Goal: Task Accomplishment & Management: Use online tool/utility

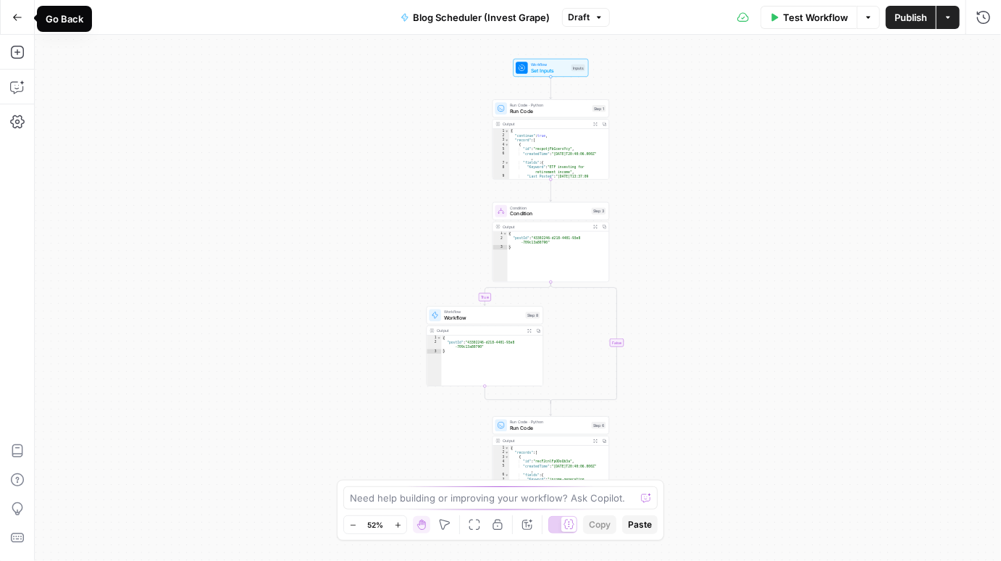
click at [18, 20] on icon "button" at bounding box center [17, 17] width 10 height 10
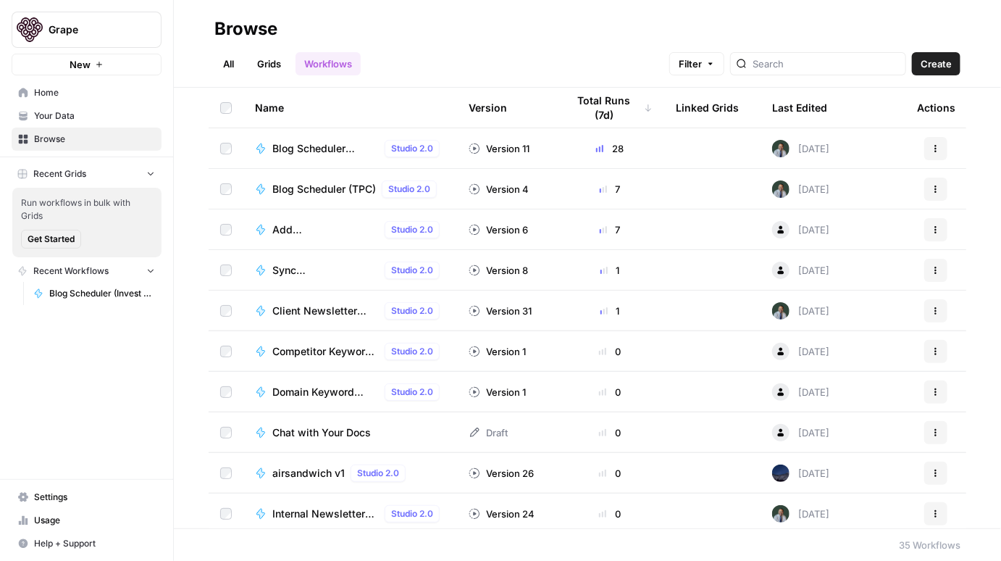
click at [68, 68] on button "New" at bounding box center [87, 65] width 150 height 22
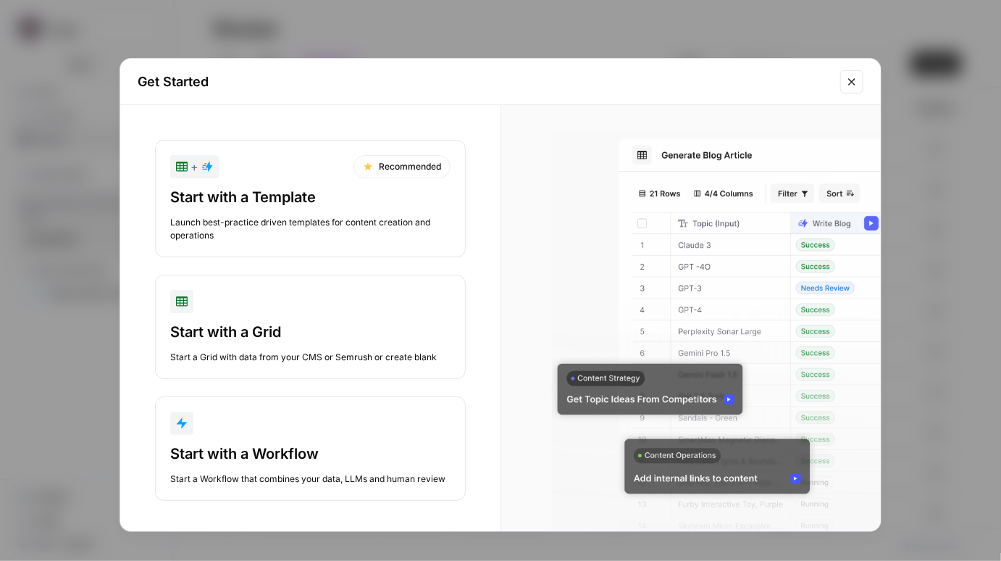
click at [389, 233] on div "Launch best-practice driven templates for content creation and operations" at bounding box center [310, 229] width 280 height 26
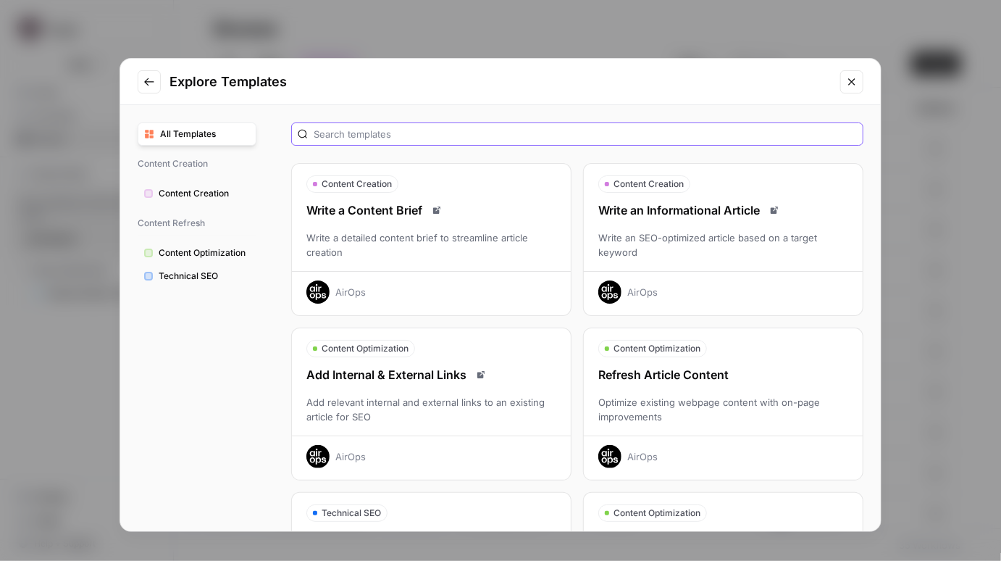
click at [533, 140] on input "text" at bounding box center [585, 134] width 543 height 14
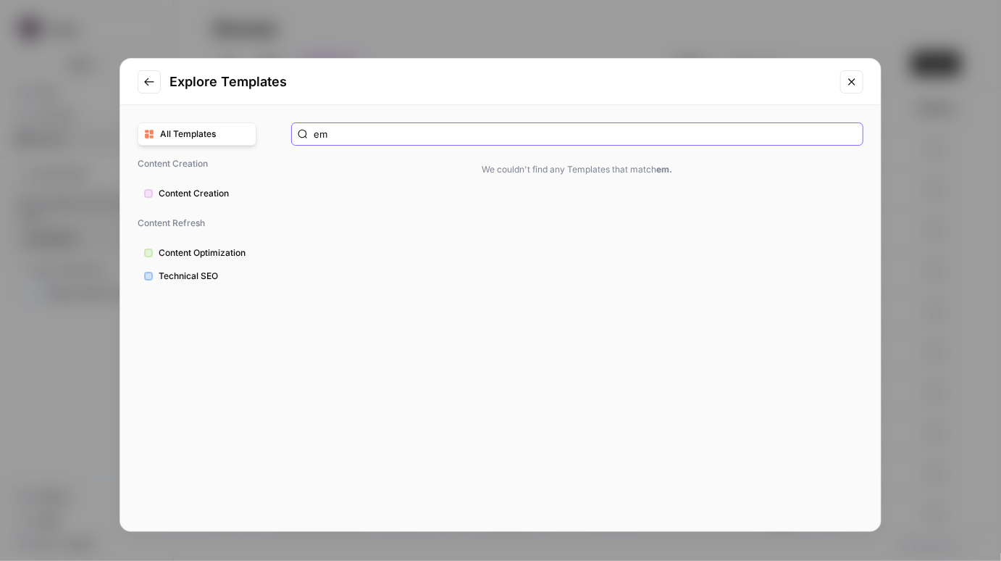
type input "e"
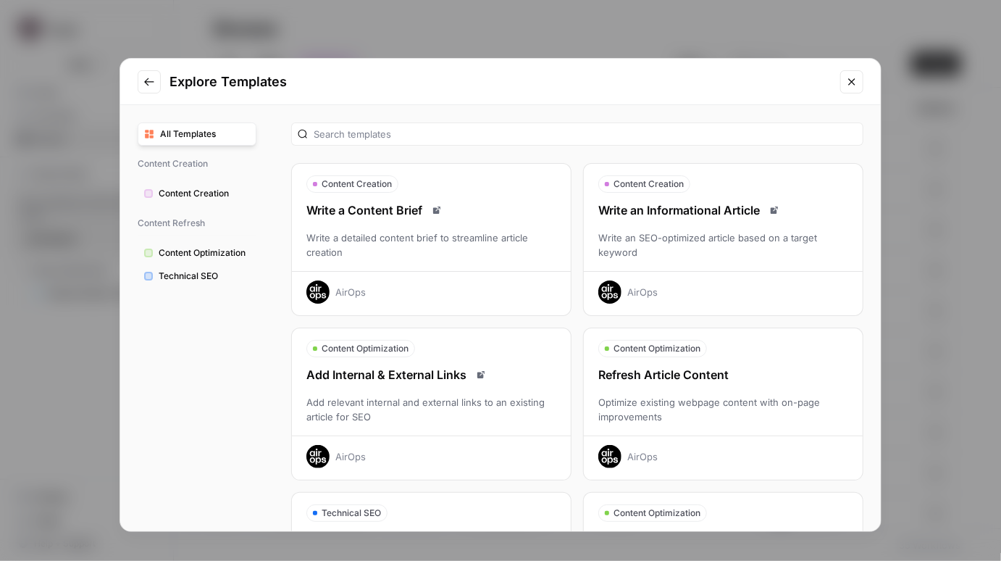
click at [149, 83] on icon "Go to previous step" at bounding box center [149, 82] width 12 height 12
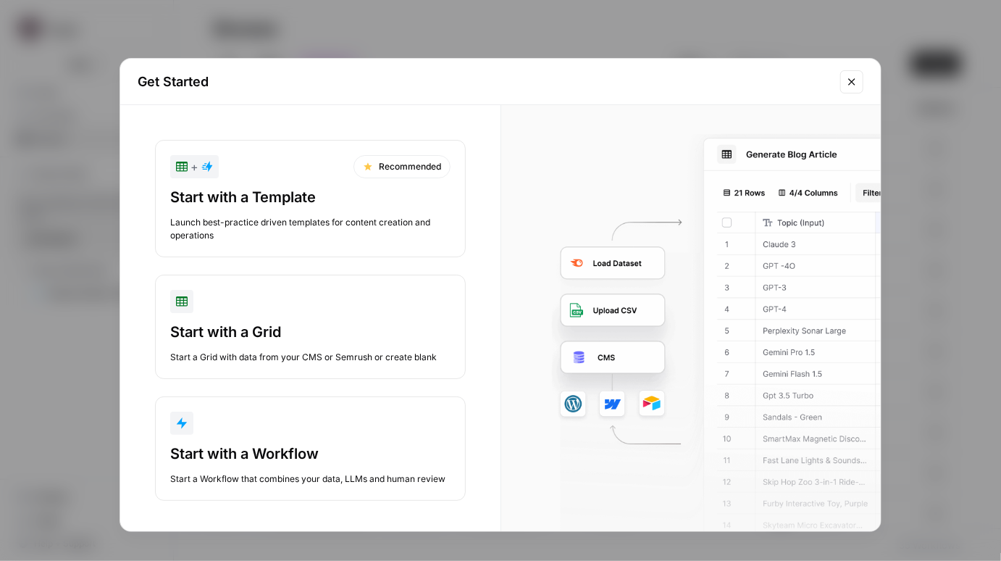
scroll to position [3, 0]
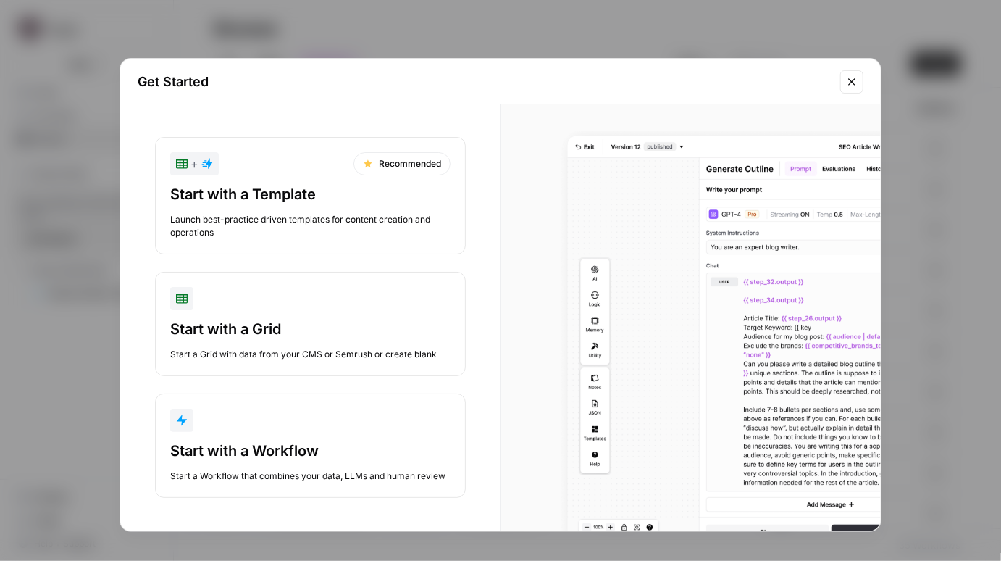
click at [293, 470] on div "Start a Workflow that combines your data, LLMs and human review" at bounding box center [310, 475] width 280 height 13
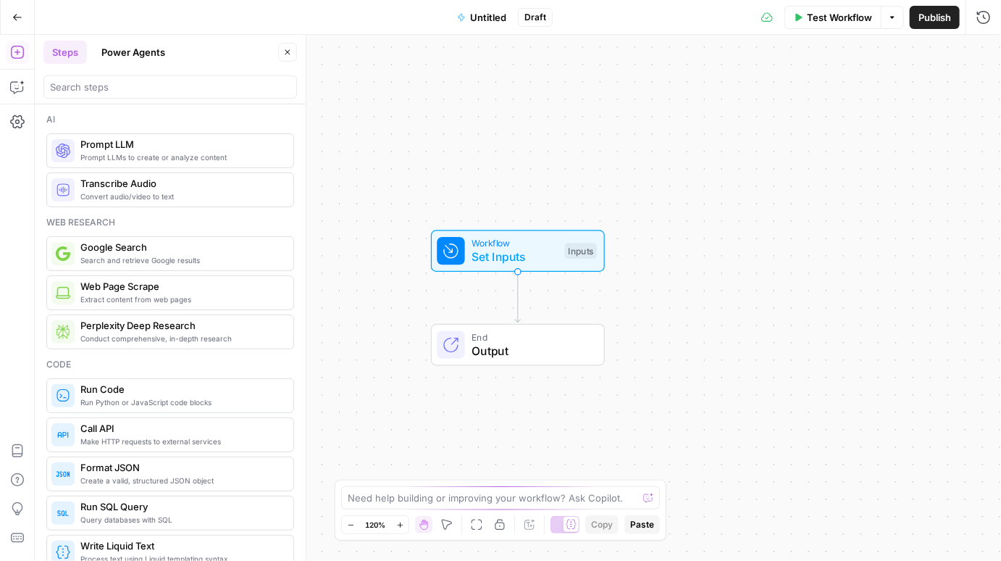
click at [201, 79] on div at bounding box center [170, 86] width 254 height 23
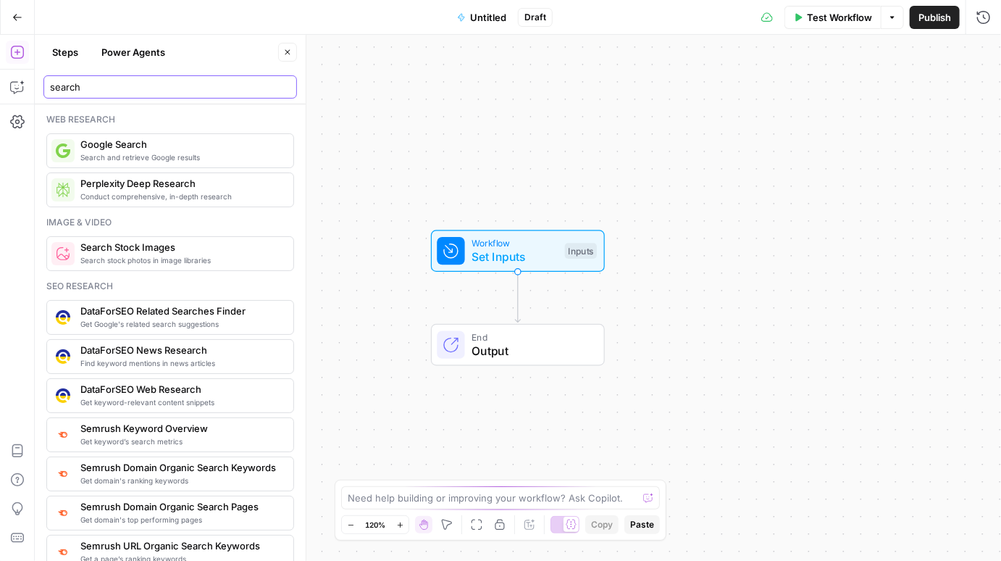
type input "search"
click at [105, 150] on span "Google Search" at bounding box center [180, 144] width 201 height 14
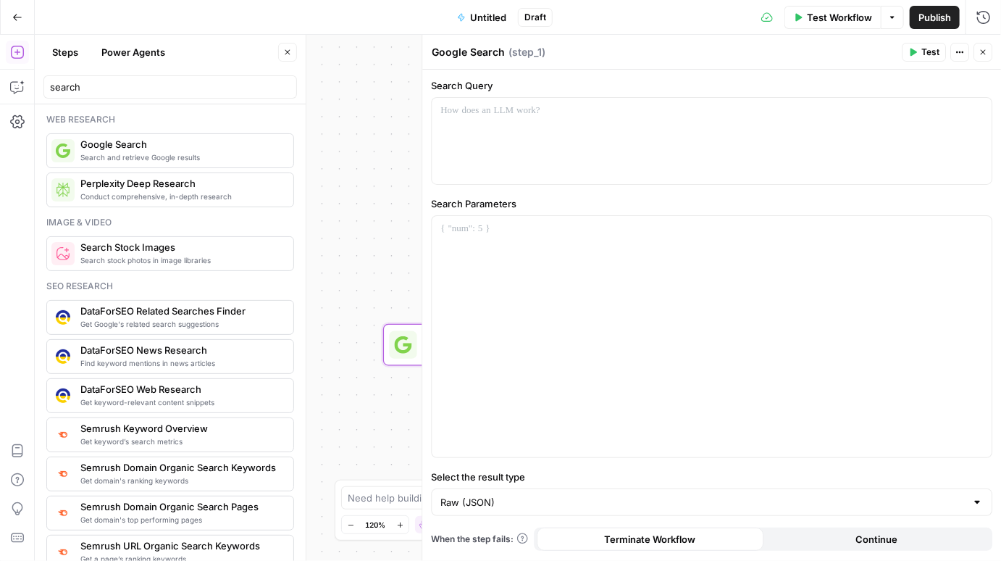
click at [988, 49] on button "Close" at bounding box center [983, 52] width 19 height 19
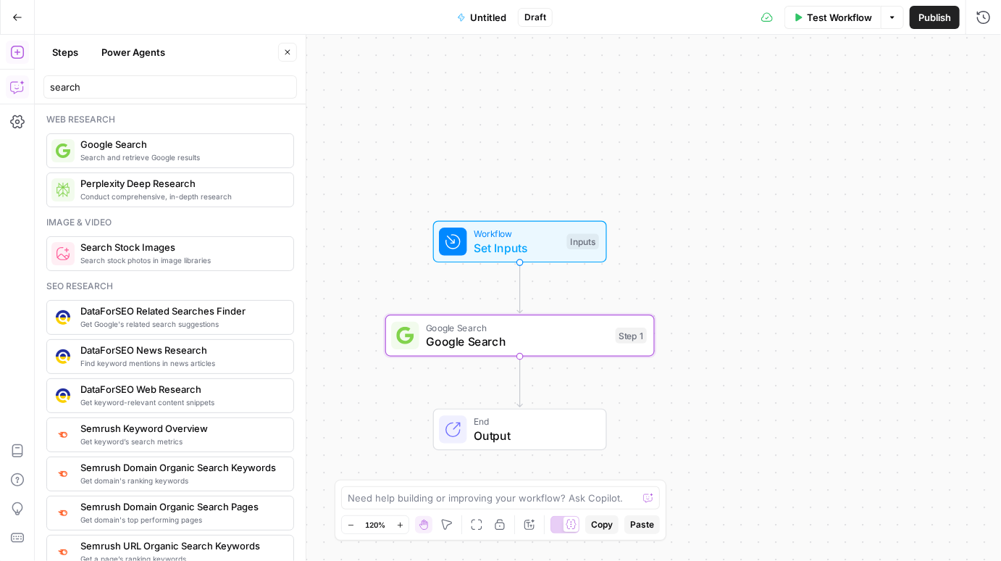
drag, startPoint x: 8, startPoint y: 91, endPoint x: 17, endPoint y: 85, distance: 10.9
click at [17, 85] on icon "button" at bounding box center [17, 87] width 14 height 14
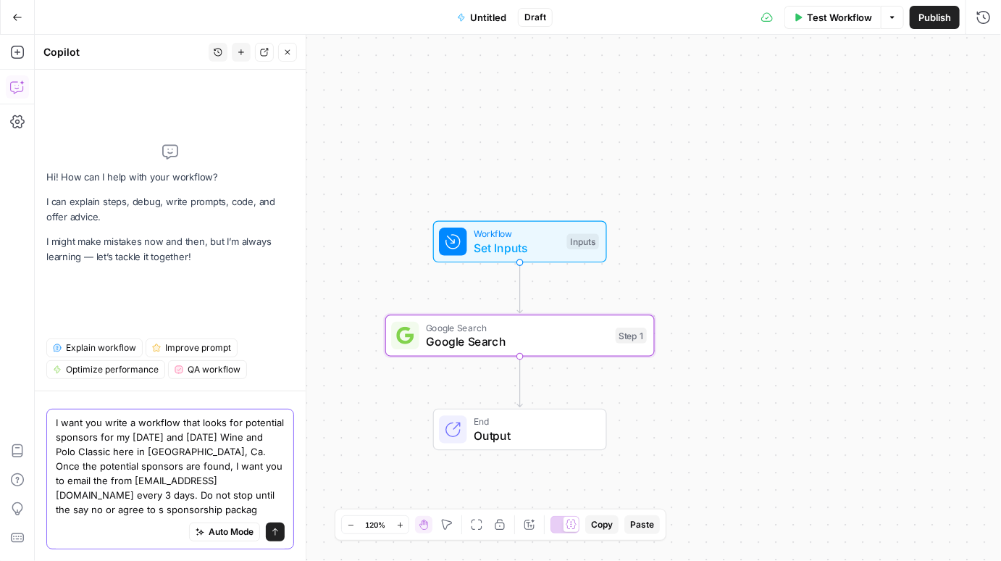
type textarea "I want you write a workflow that looks for potential sponsors for my [DATE] and…"
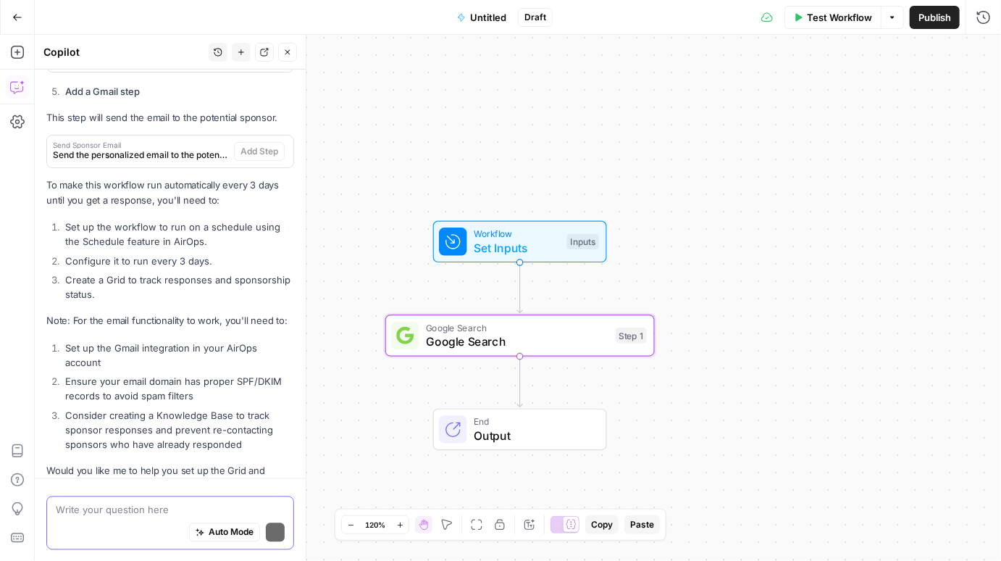
scroll to position [1158, 0]
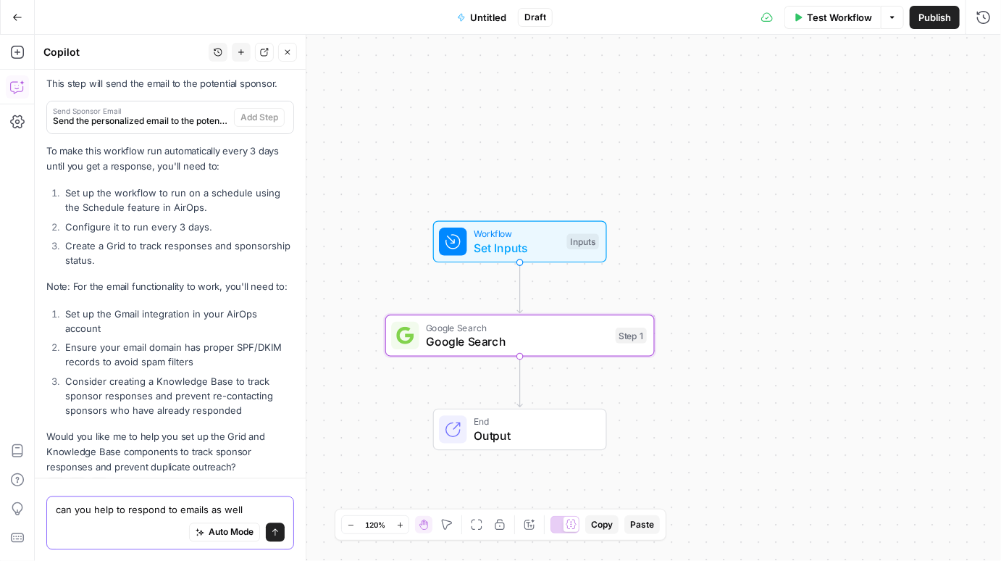
type textarea "can you help to respond to emails as well?"
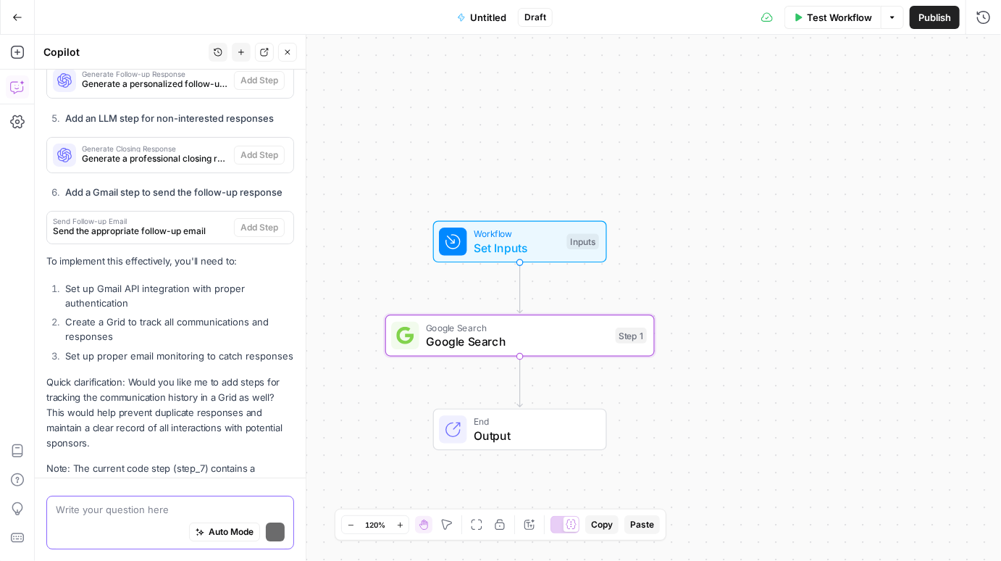
scroll to position [2205, 0]
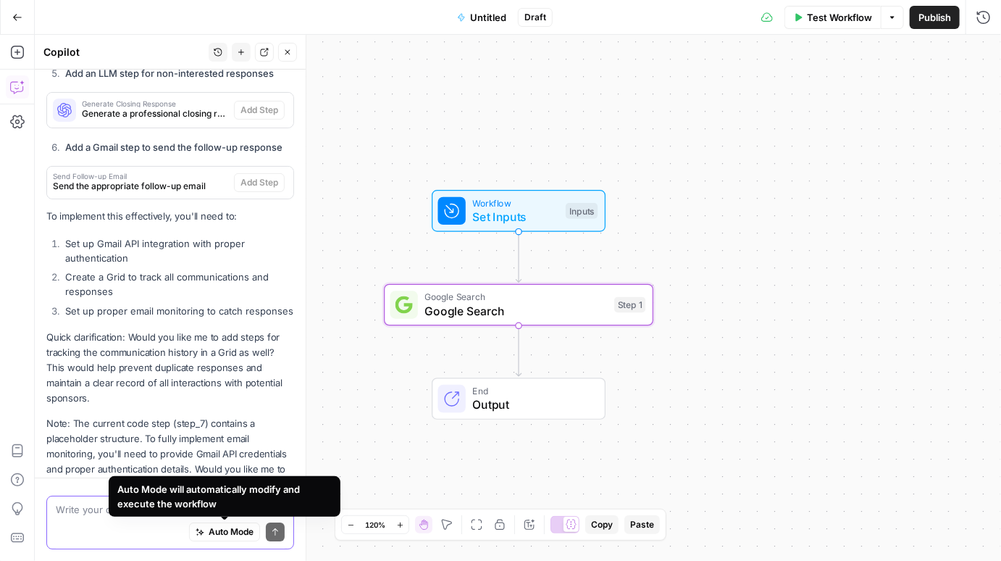
click at [224, 530] on span "Auto Mode" at bounding box center [231, 531] width 45 height 13
click at [226, 529] on span "Auto Mode" at bounding box center [231, 531] width 45 height 13
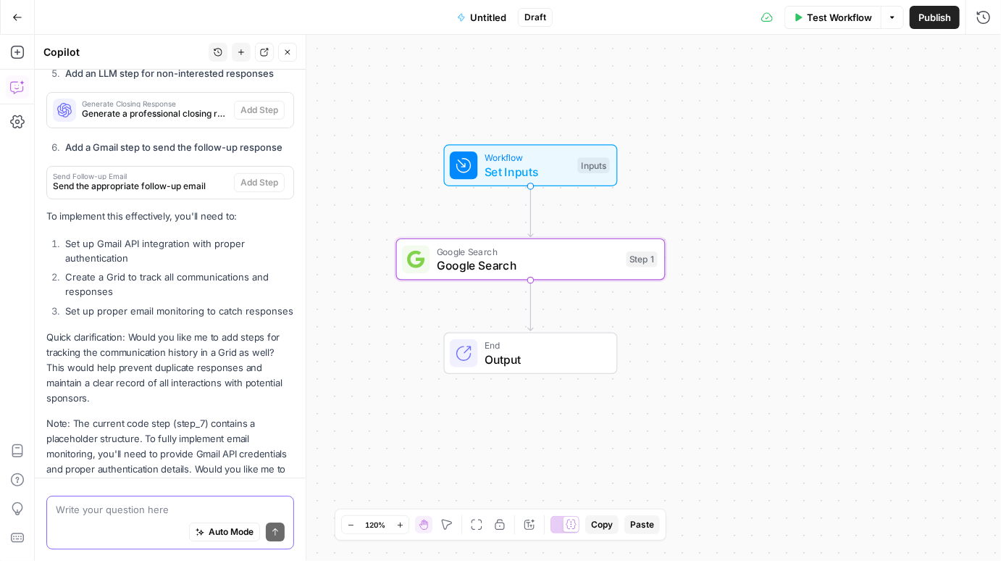
click at [234, 538] on span "Auto Mode" at bounding box center [231, 531] width 45 height 13
click at [159, 506] on textarea at bounding box center [170, 509] width 229 height 14
type textarea "create"
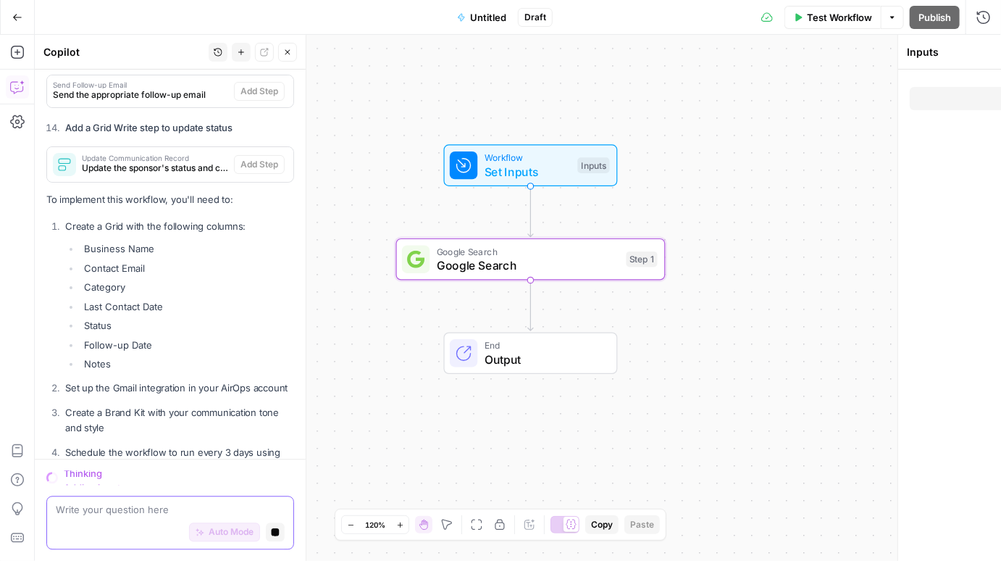
scroll to position [3900, 0]
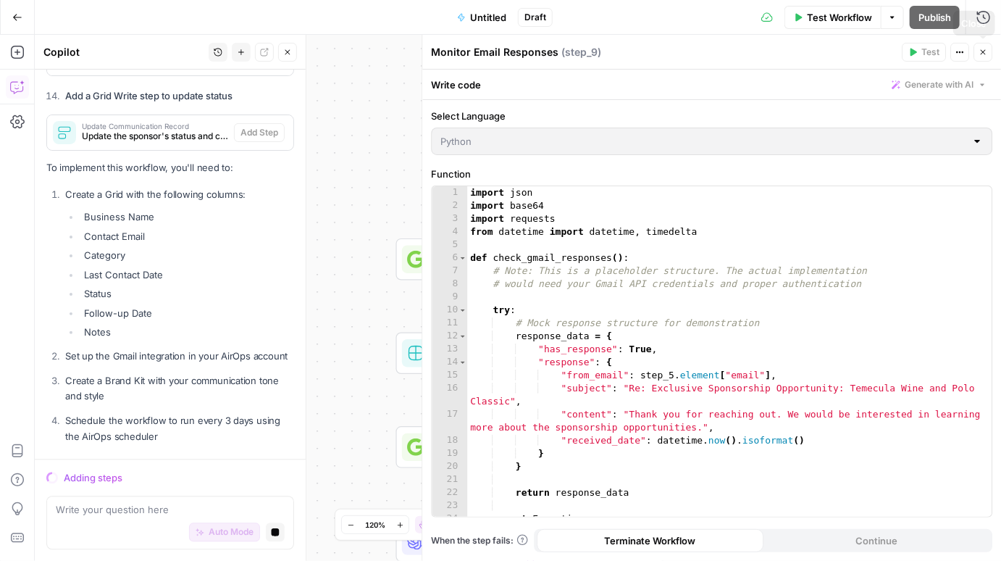
click at [981, 55] on icon "button" at bounding box center [983, 52] width 9 height 9
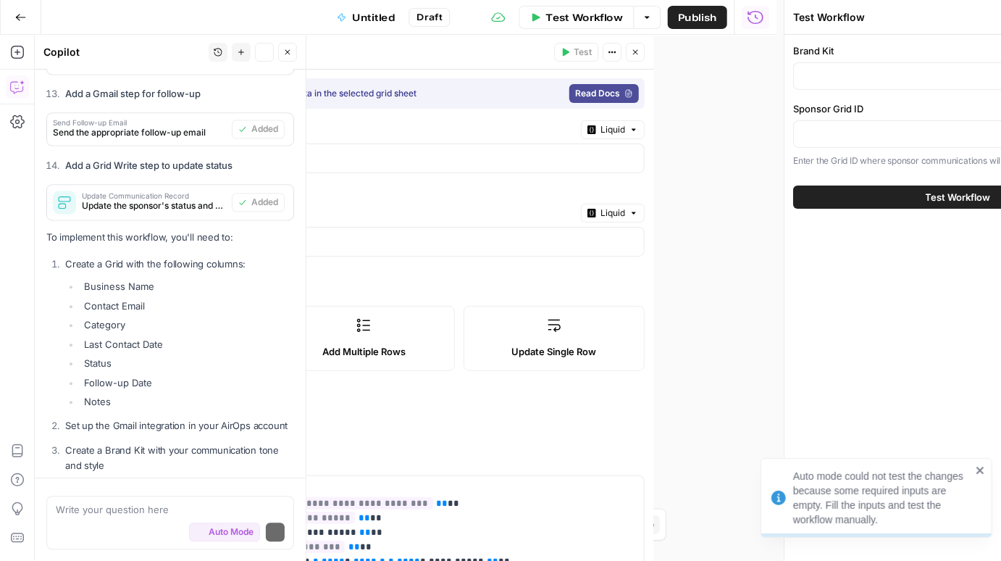
scroll to position [3975, 0]
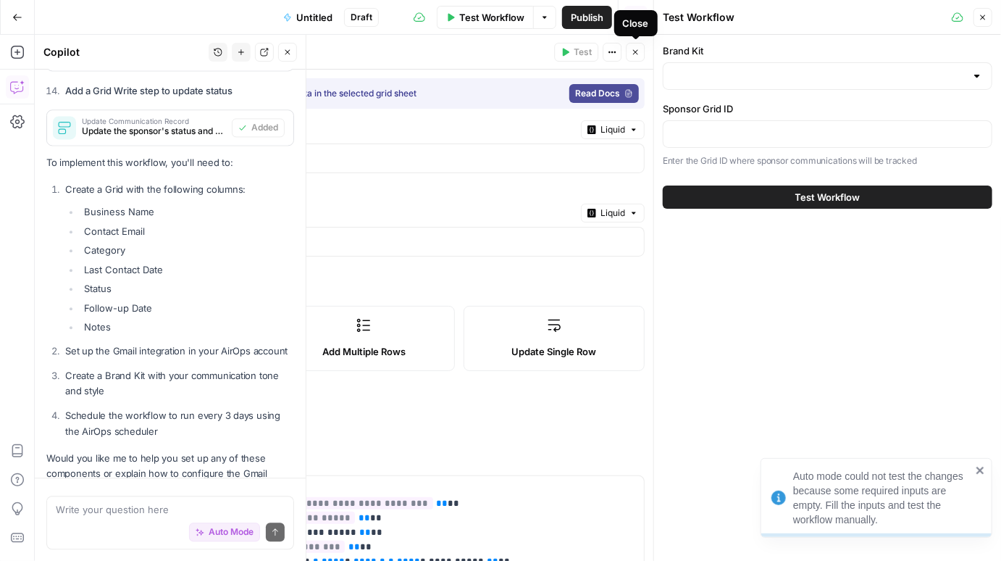
click at [640, 57] on button "Close" at bounding box center [635, 52] width 19 height 19
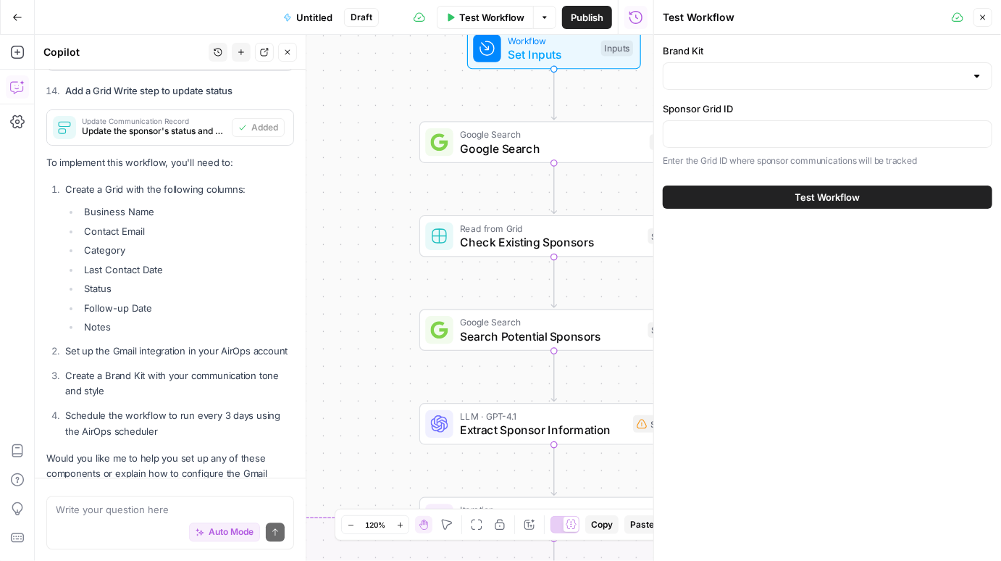
click at [640, 93] on div "true false Workflow Set Inputs Inputs Google Search Google Search Step 1 Read f…" at bounding box center [344, 298] width 619 height 526
click at [986, 23] on button "Close" at bounding box center [983, 17] width 19 height 19
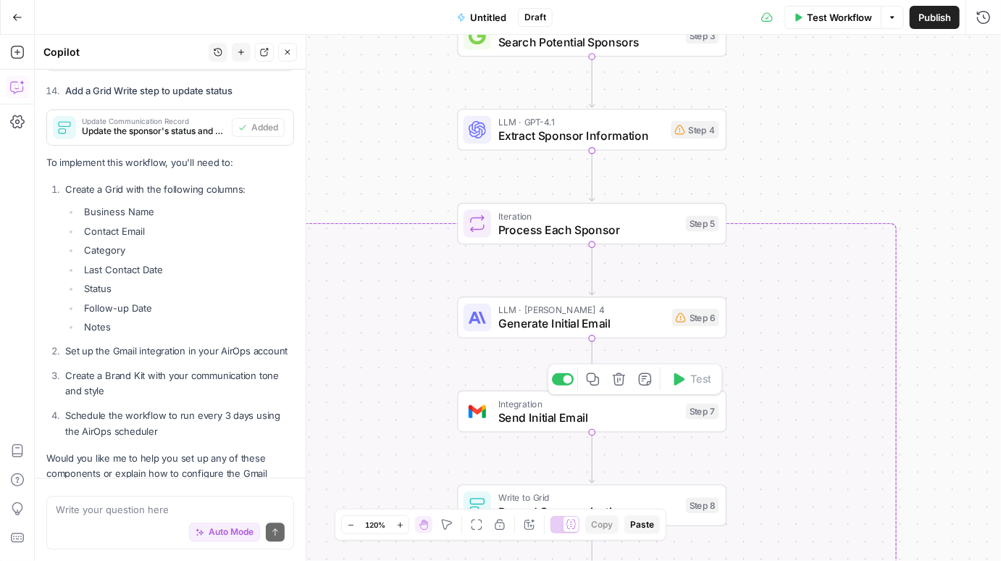
click at [559, 412] on span "Send Initial Email" at bounding box center [588, 417] width 181 height 17
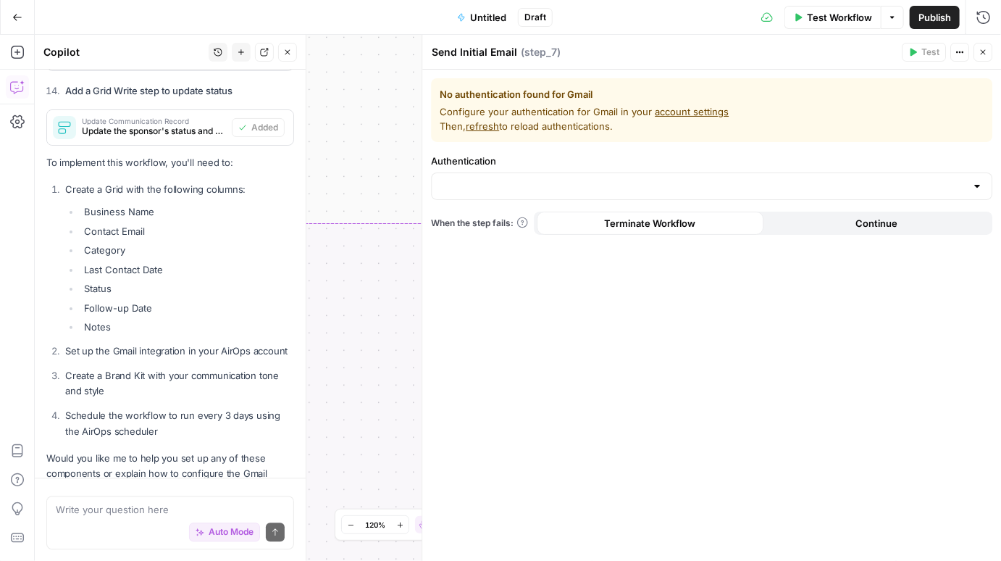
click at [682, 112] on link "account settings" at bounding box center [692, 112] width 74 height 12
click at [480, 16] on span "Untitled" at bounding box center [488, 17] width 36 height 14
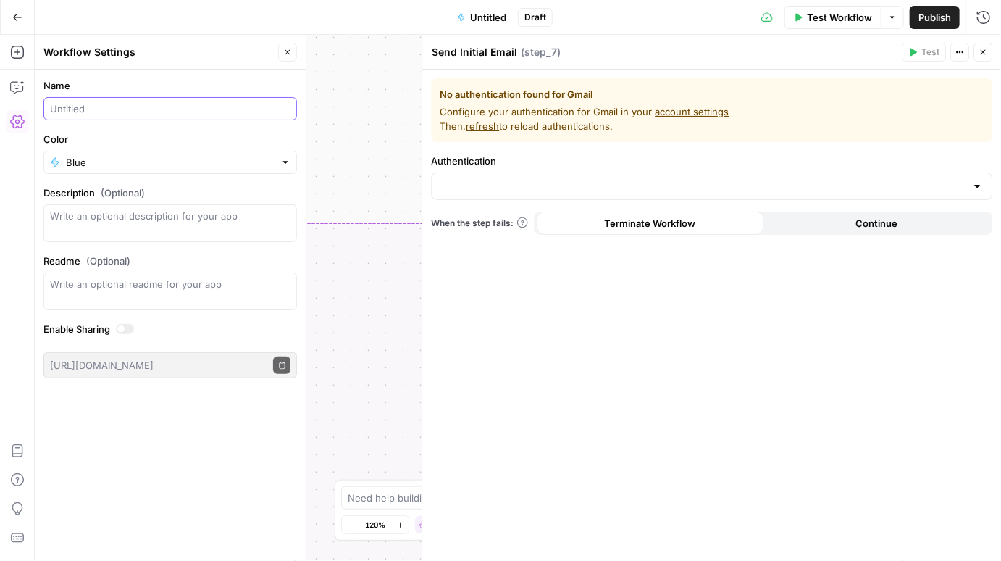
click at [193, 111] on input "Name" at bounding box center [170, 108] width 241 height 14
type input "Sponsors Workflow"
click at [315, 119] on div "true false Workflow Set Inputs Inputs Google Search Google Search Step 1 Read f…" at bounding box center [518, 298] width 966 height 526
click at [301, 17] on div "Go Back Sponsors Workflow Draft Test Workflow Options Publish Run History" at bounding box center [500, 17] width 1001 height 34
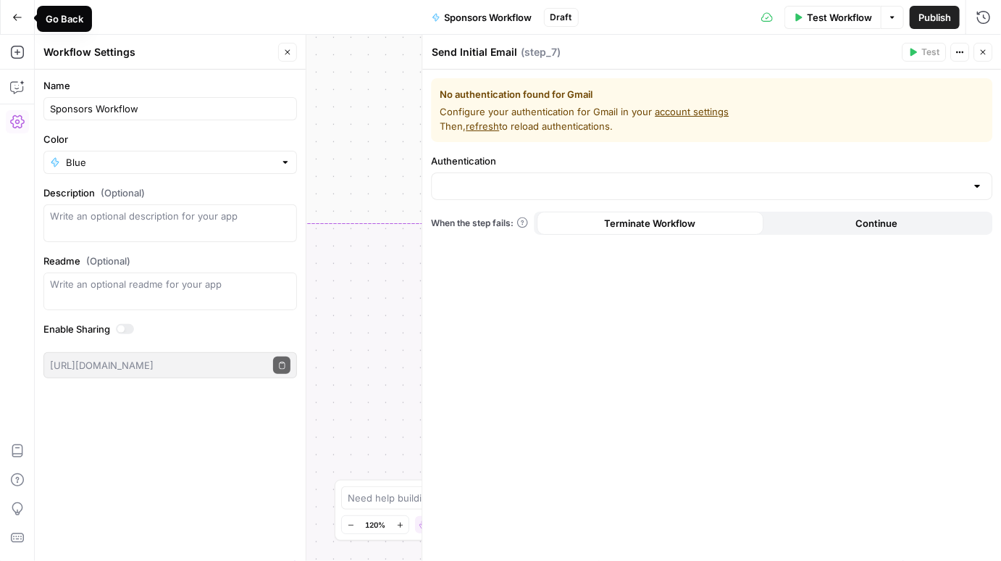
click at [20, 21] on icon "button" at bounding box center [17, 17] width 10 height 10
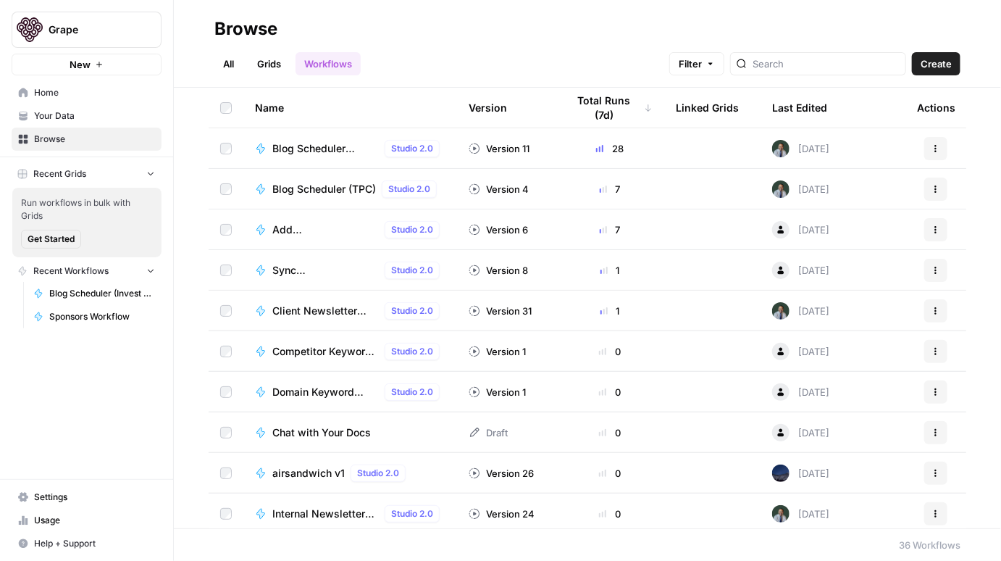
click at [88, 64] on span "New" at bounding box center [80, 64] width 21 height 14
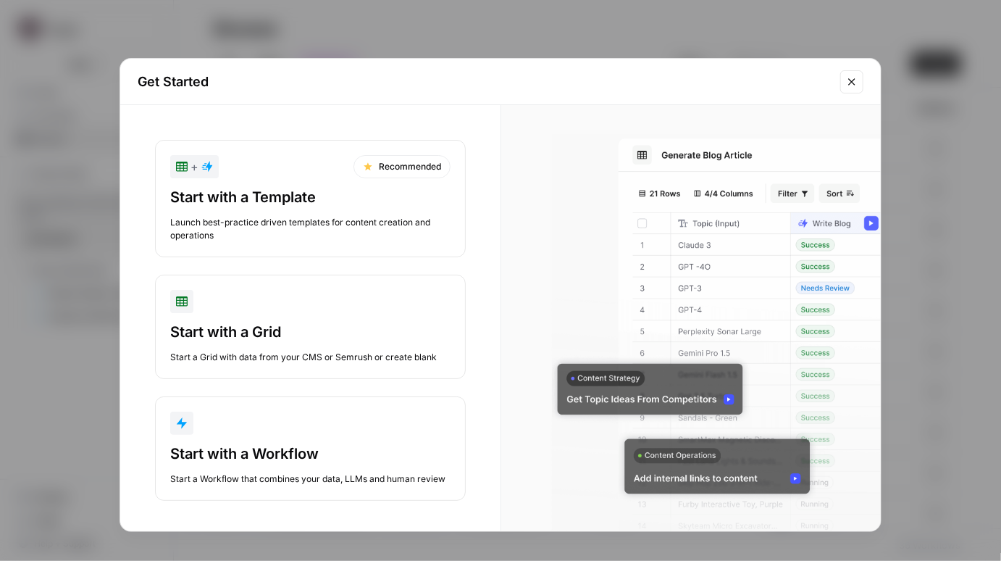
scroll to position [3, 0]
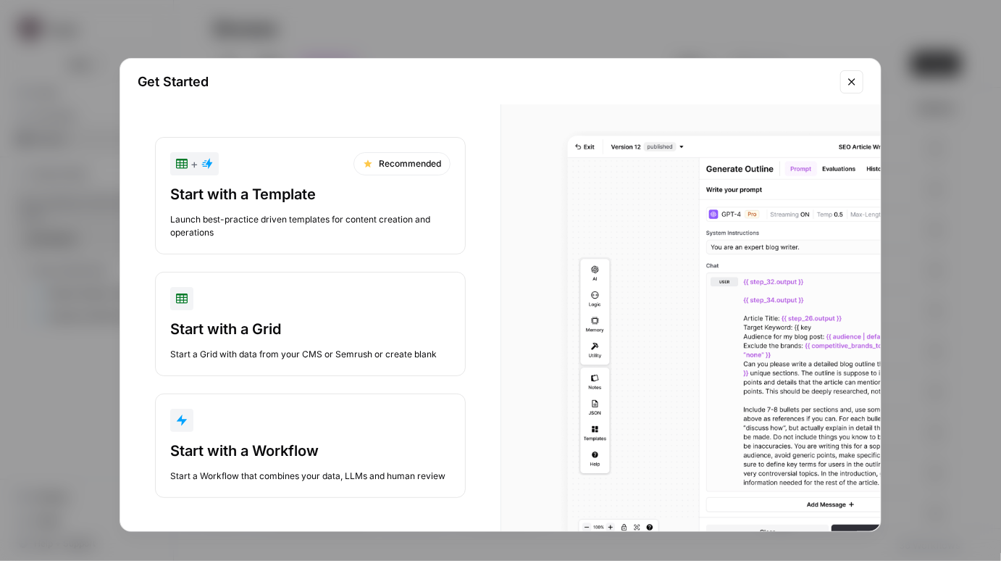
click at [344, 470] on div "Start a Workflow that combines your data, LLMs and human review" at bounding box center [310, 475] width 280 height 13
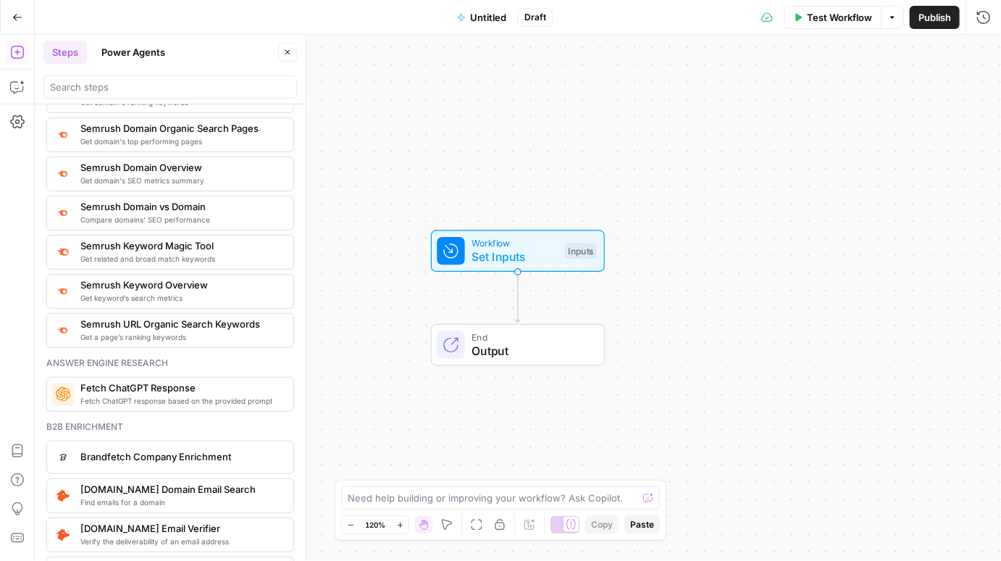
scroll to position [1711, 0]
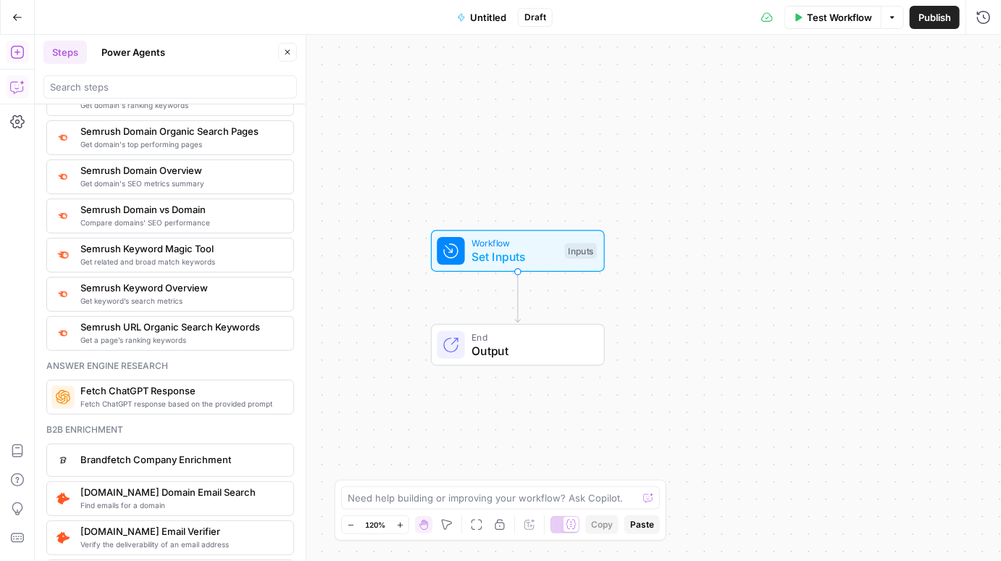
click at [19, 83] on icon "button" at bounding box center [17, 87] width 14 height 14
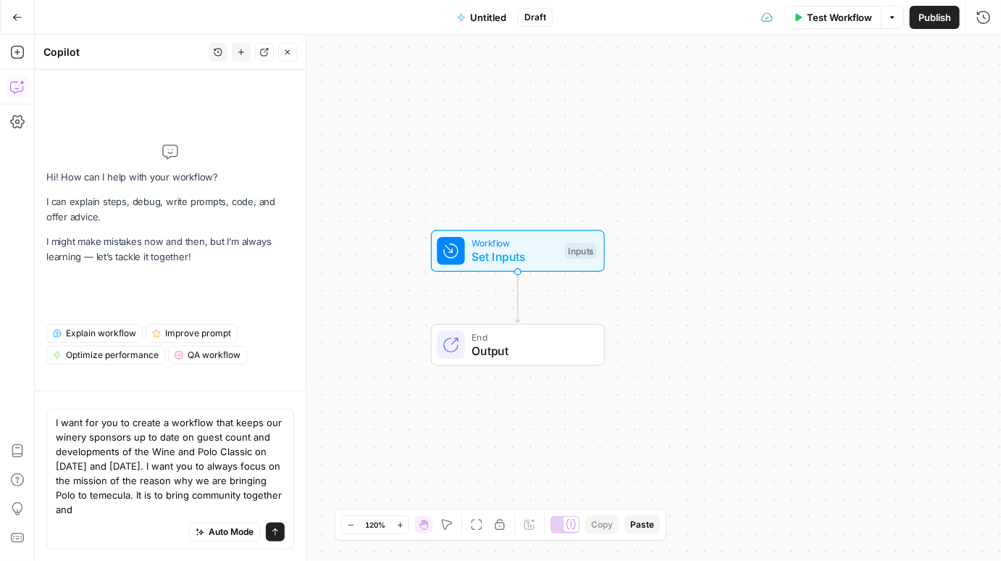
scroll to position [0, 0]
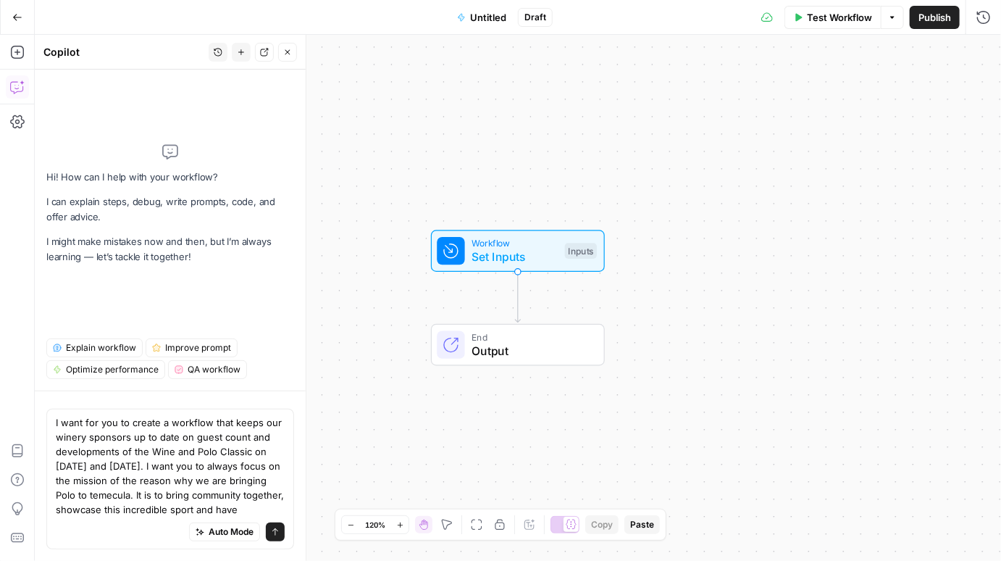
click at [170, 511] on textarea "I want for you to create a workflow that keeps our winery sponsors up to date o…" at bounding box center [170, 465] width 229 height 101
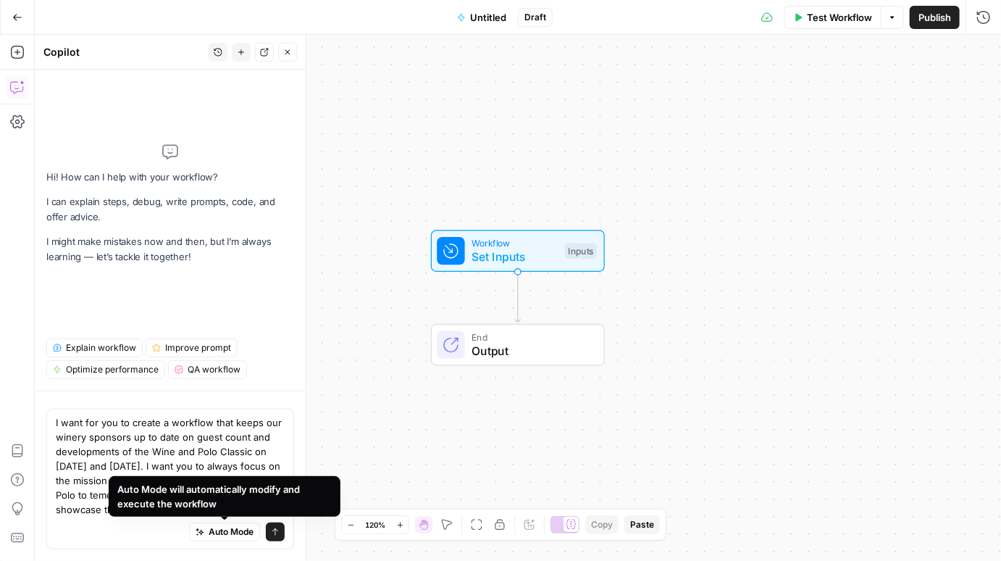
click at [212, 436] on textarea "I want for you to create a workflow that keeps our winery sponsors up to date o…" at bounding box center [170, 465] width 229 height 101
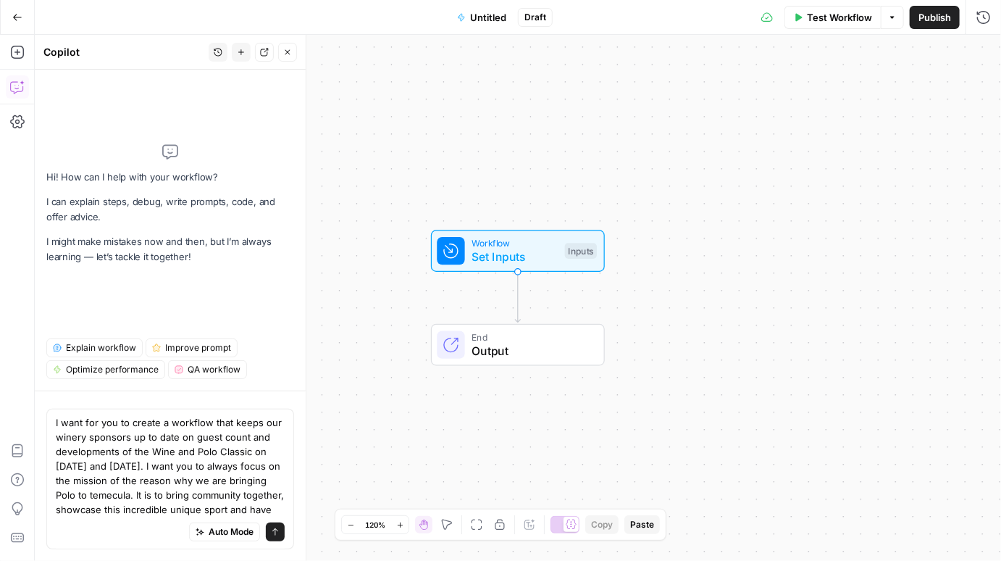
click at [271, 511] on textarea "I want for you to create a workflow that keeps our winery sponsors up to date o…" at bounding box center [170, 465] width 229 height 101
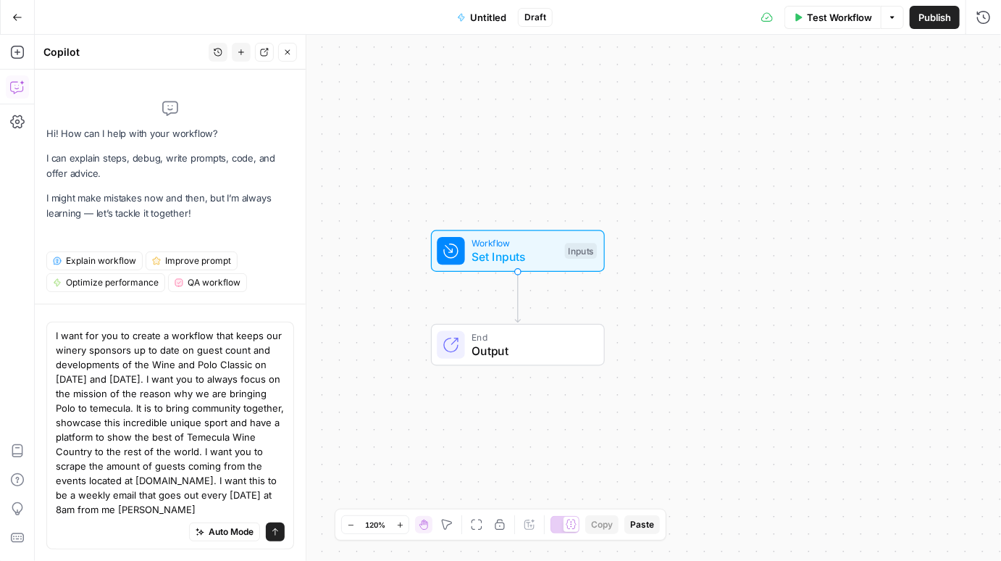
type textarea "I want for you to create a workflow that keeps our winery sponsors up to date o…"
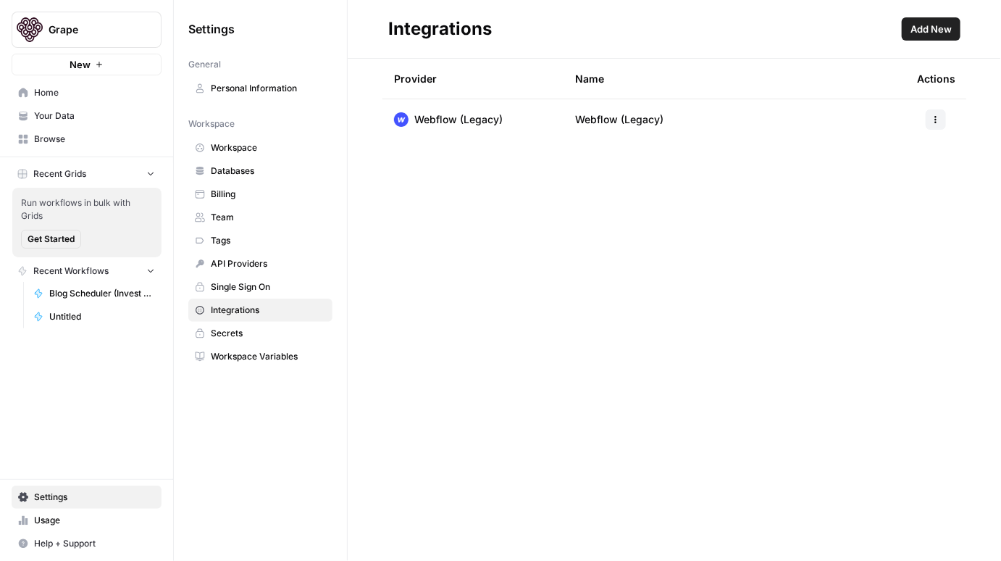
click at [930, 31] on span "Add New" at bounding box center [931, 29] width 41 height 14
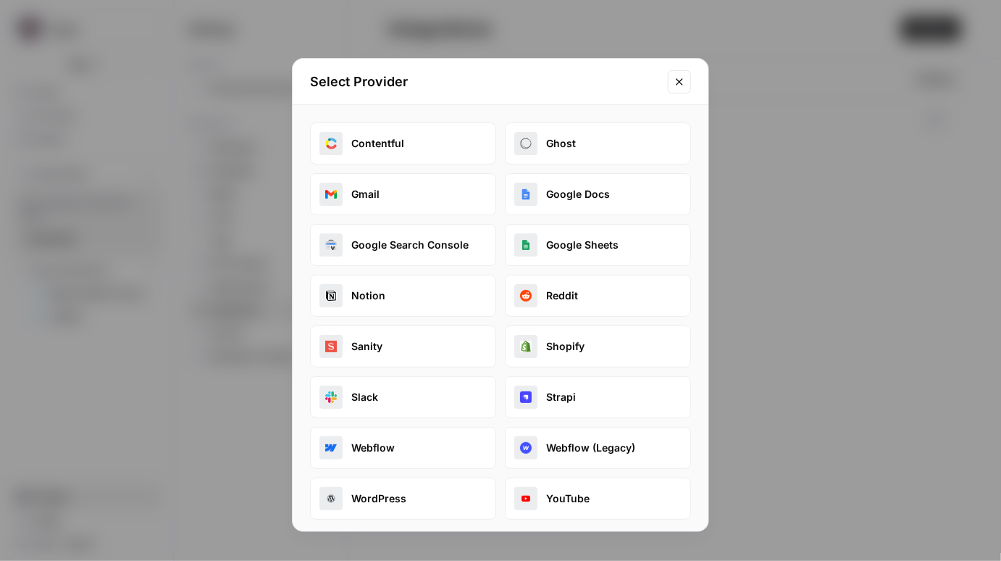
click at [450, 192] on button "Gmail" at bounding box center [403, 194] width 186 height 42
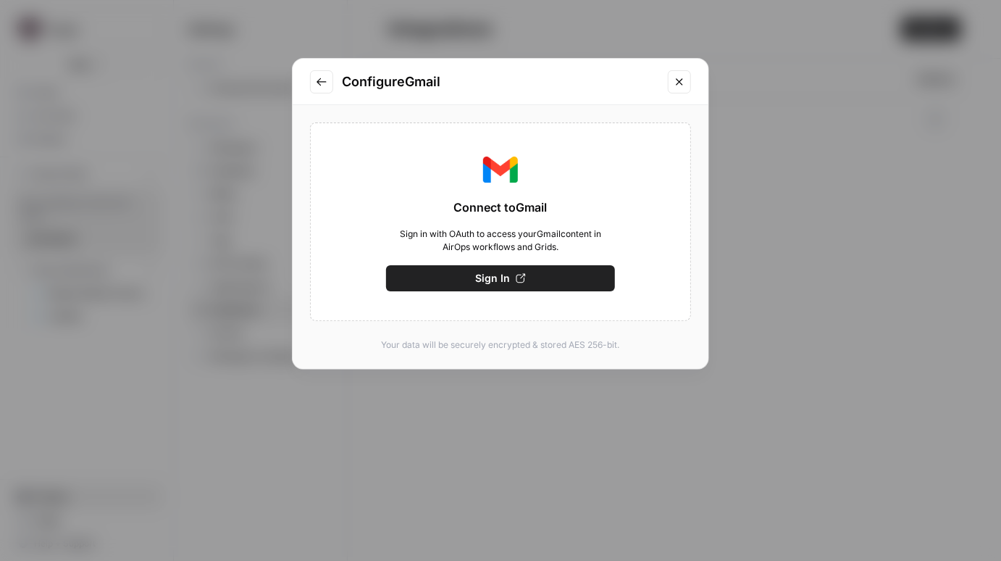
click at [485, 268] on button "Sign In" at bounding box center [500, 278] width 229 height 26
